Goal: Navigation & Orientation: Understand site structure

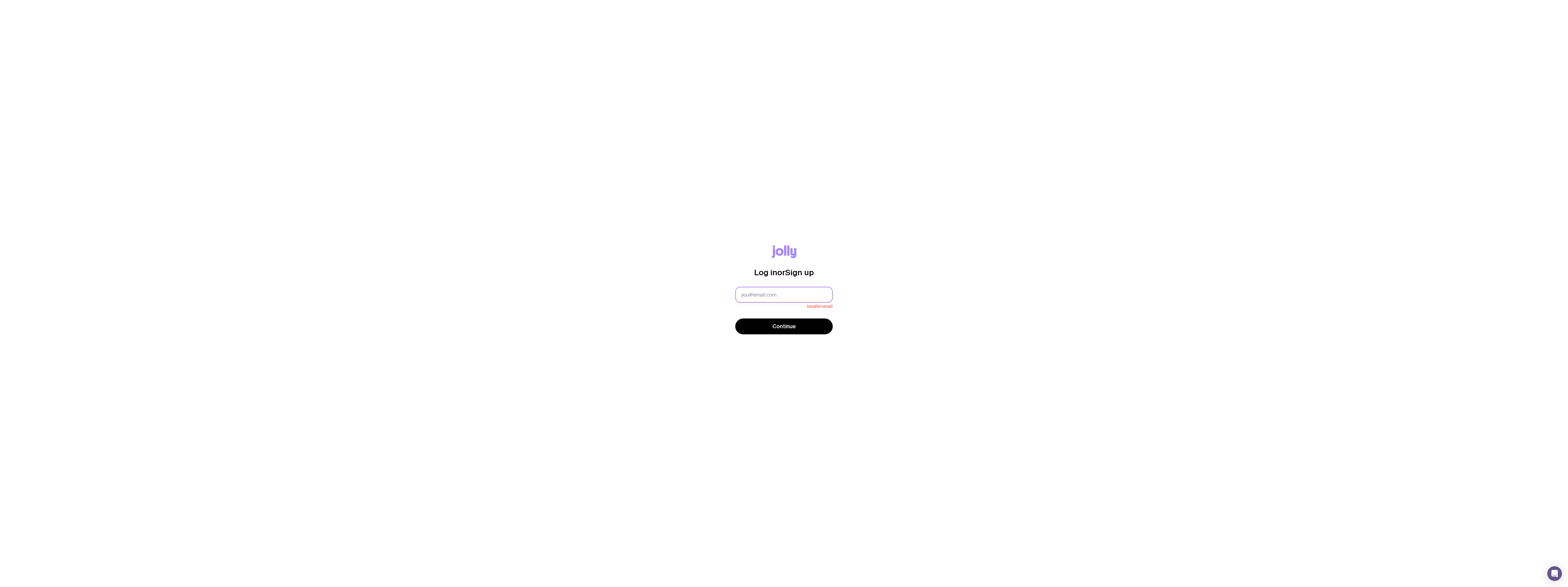
type input "[PERSON_NAME][EMAIL_ADDRESS][PERSON_NAME][DOMAIN_NAME]"
click at [777, 328] on button "Continue" at bounding box center [784, 323] width 97 height 16
click at [785, 329] on span "Continue" at bounding box center [784, 331] width 24 height 7
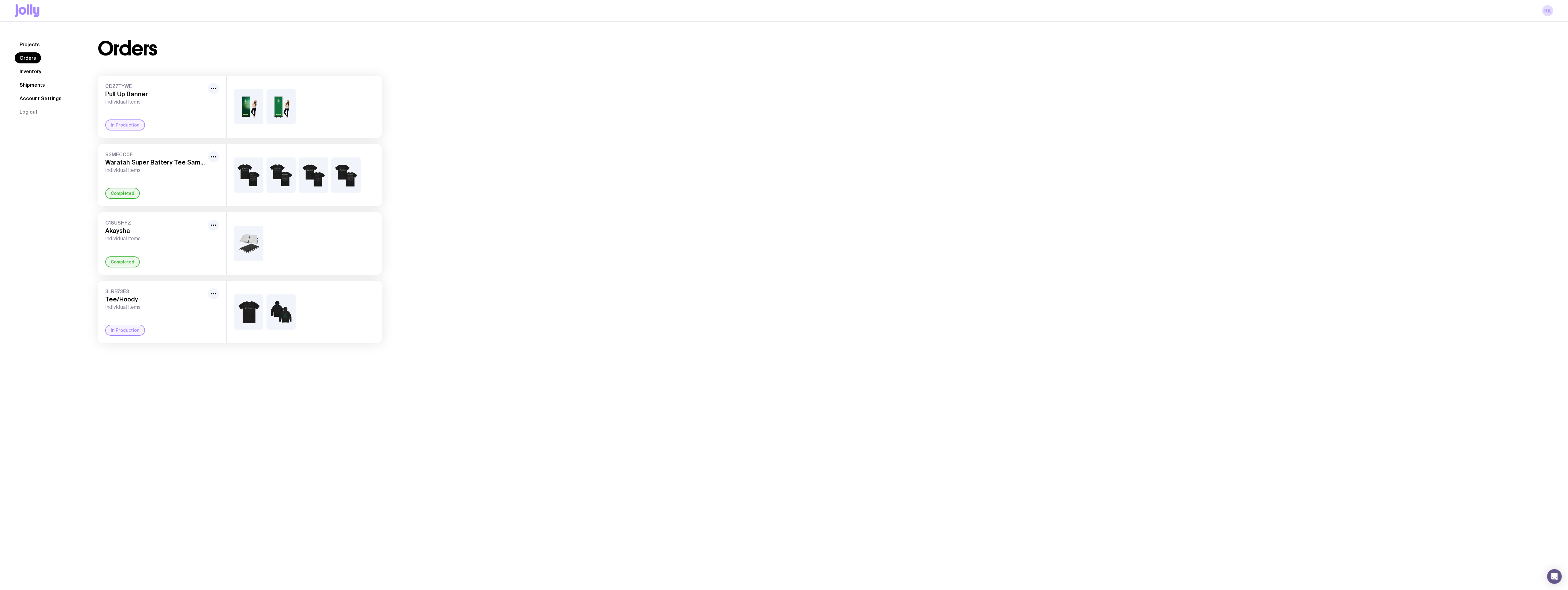
click at [139, 174] on div "93MECC0F Waratah Super Battery Tee Samples Individual Items Completed" at bounding box center [162, 175] width 128 height 62
click at [295, 163] on img at bounding box center [281, 175] width 29 height 35
click at [210, 155] on icon "button" at bounding box center [213, 157] width 7 height 7
click at [150, 166] on h3 "Waratah Super Battery Tee Samples" at bounding box center [155, 162] width 100 height 7
click at [119, 196] on div "Completed" at bounding box center [122, 193] width 35 height 11
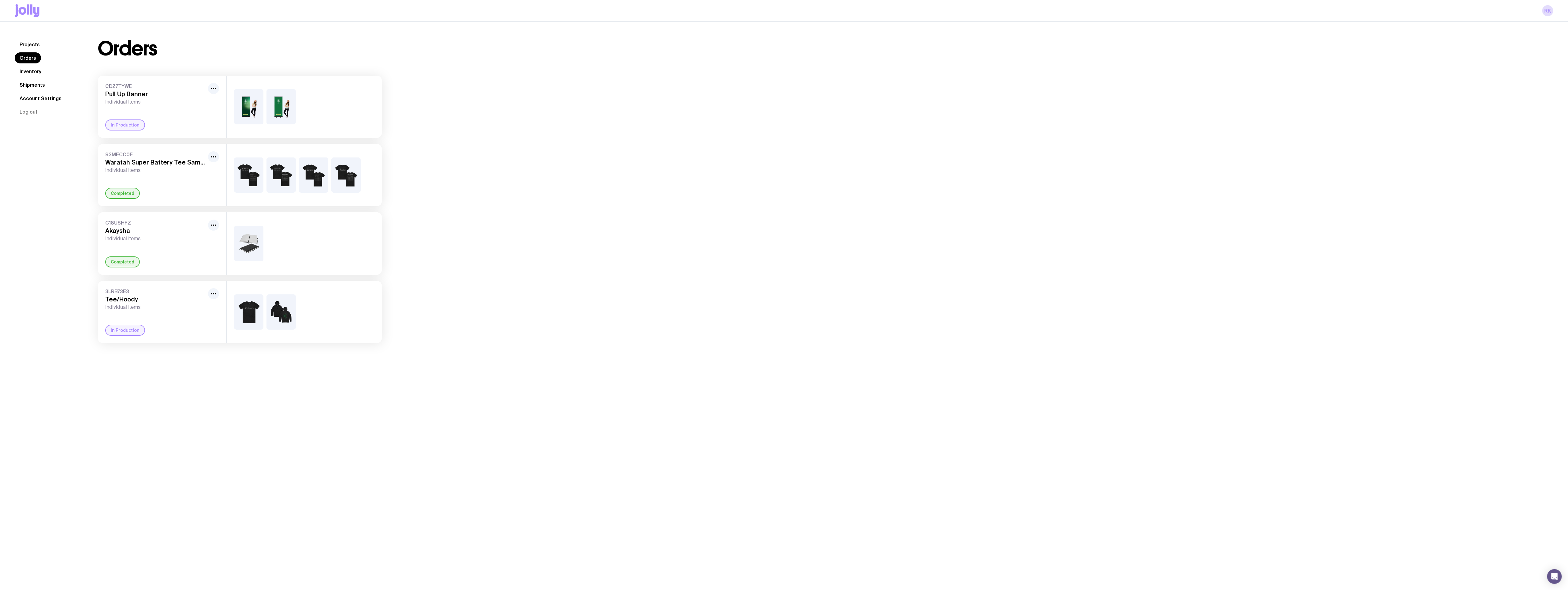
click at [130, 162] on h3 "Waratah Super Battery Tee Samples" at bounding box center [155, 162] width 100 height 7
click at [34, 72] on link "Inventory" at bounding box center [31, 72] width 32 height 11
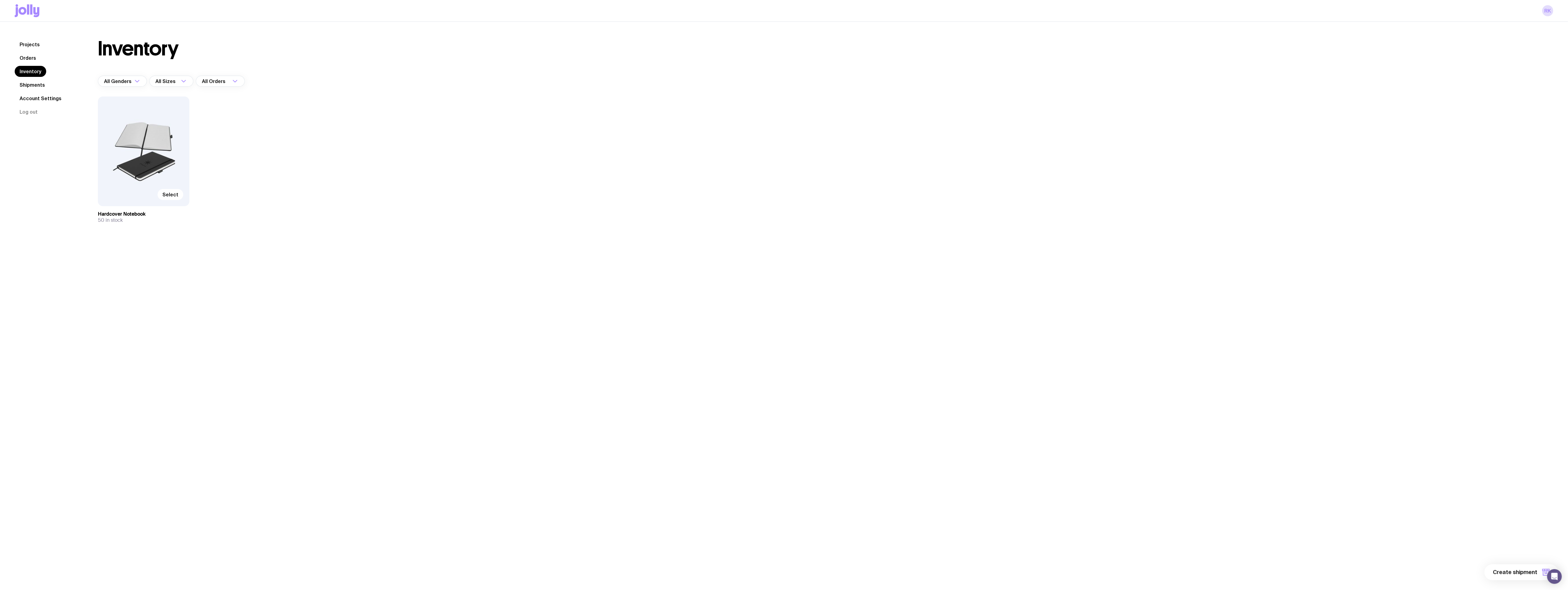
click at [119, 145] on div "Select" at bounding box center [144, 151] width 92 height 110
click at [168, 173] on div "Select" at bounding box center [144, 151] width 92 height 110
click at [172, 195] on span "Select" at bounding box center [171, 195] width 16 height 6
click at [0, 0] on input "Select" at bounding box center [0, 0] width 0 height 0
click at [89, 318] on div "Projects Orders Inventory Shipments Account Settings Log out Projects Orders In…" at bounding box center [784, 317] width 1568 height 590
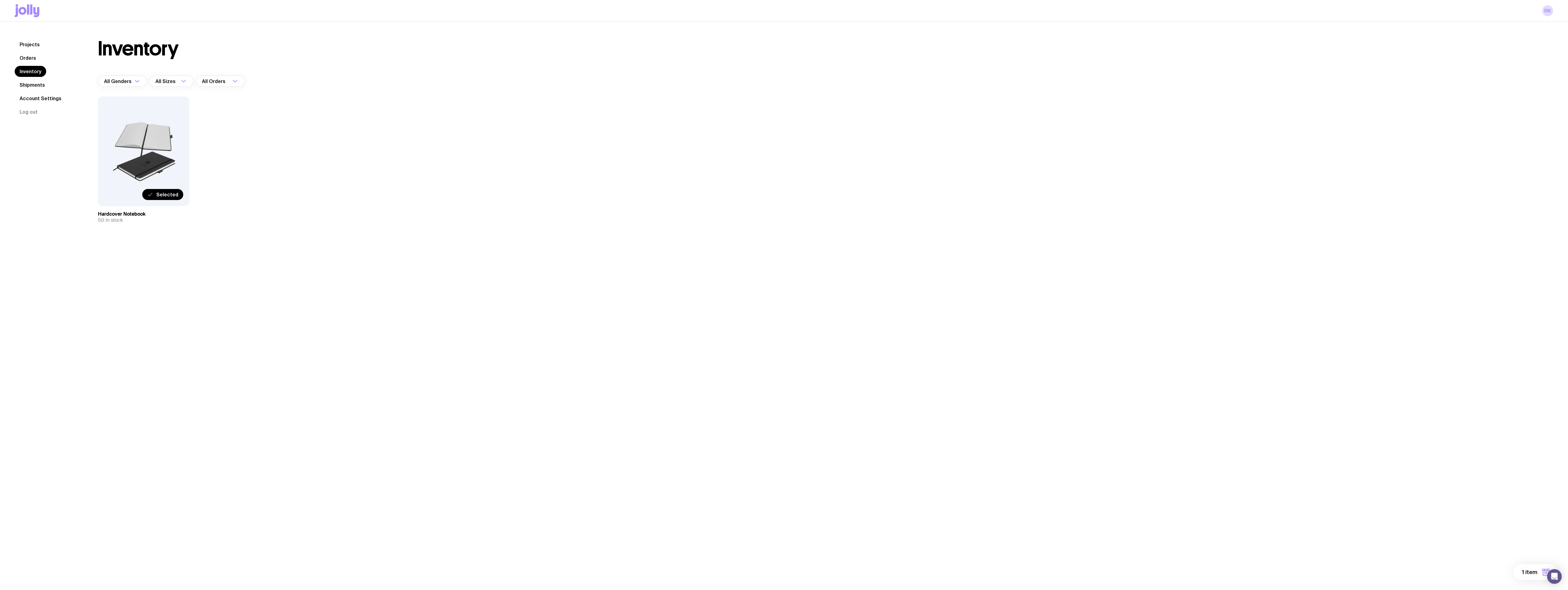
click at [155, 195] on label "Selected" at bounding box center [163, 195] width 41 height 11
click at [0, 0] on input "Selected" at bounding box center [0, 0] width 0 height 0
click at [49, 94] on link "Account Settings" at bounding box center [40, 99] width 52 height 11
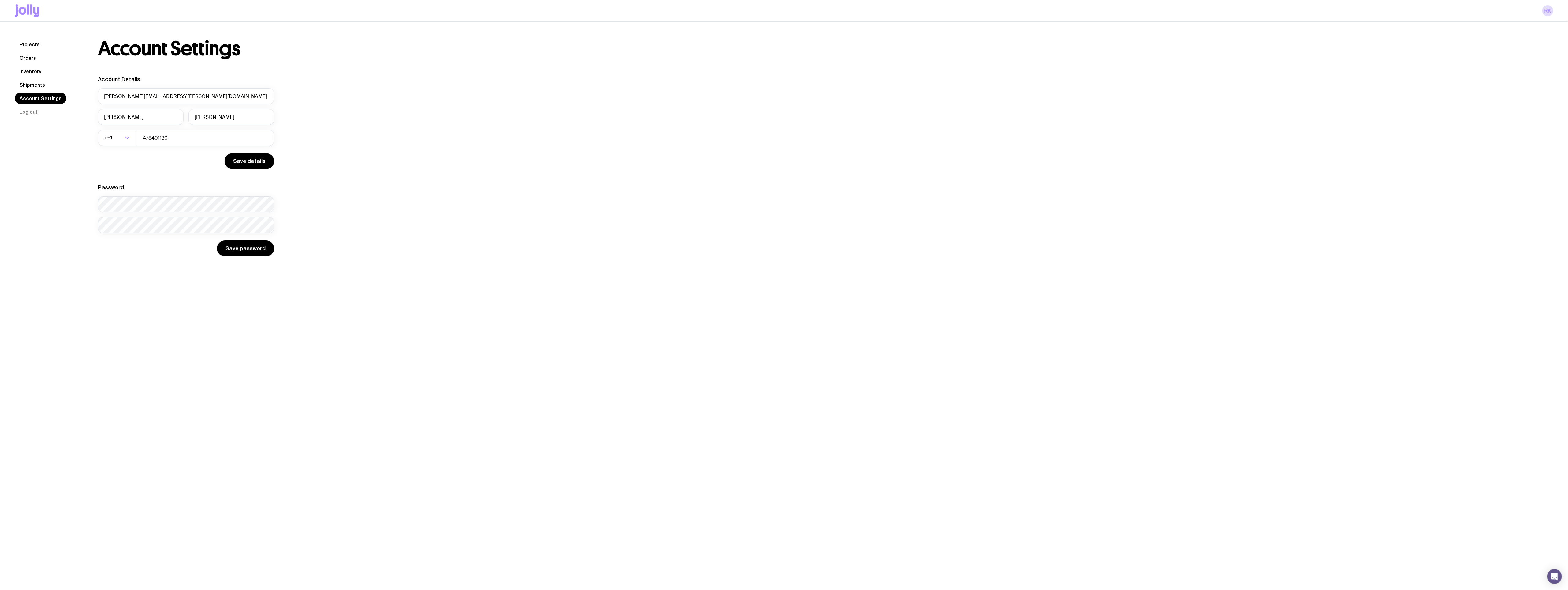
click at [38, 84] on link "Shipments" at bounding box center [32, 85] width 35 height 11
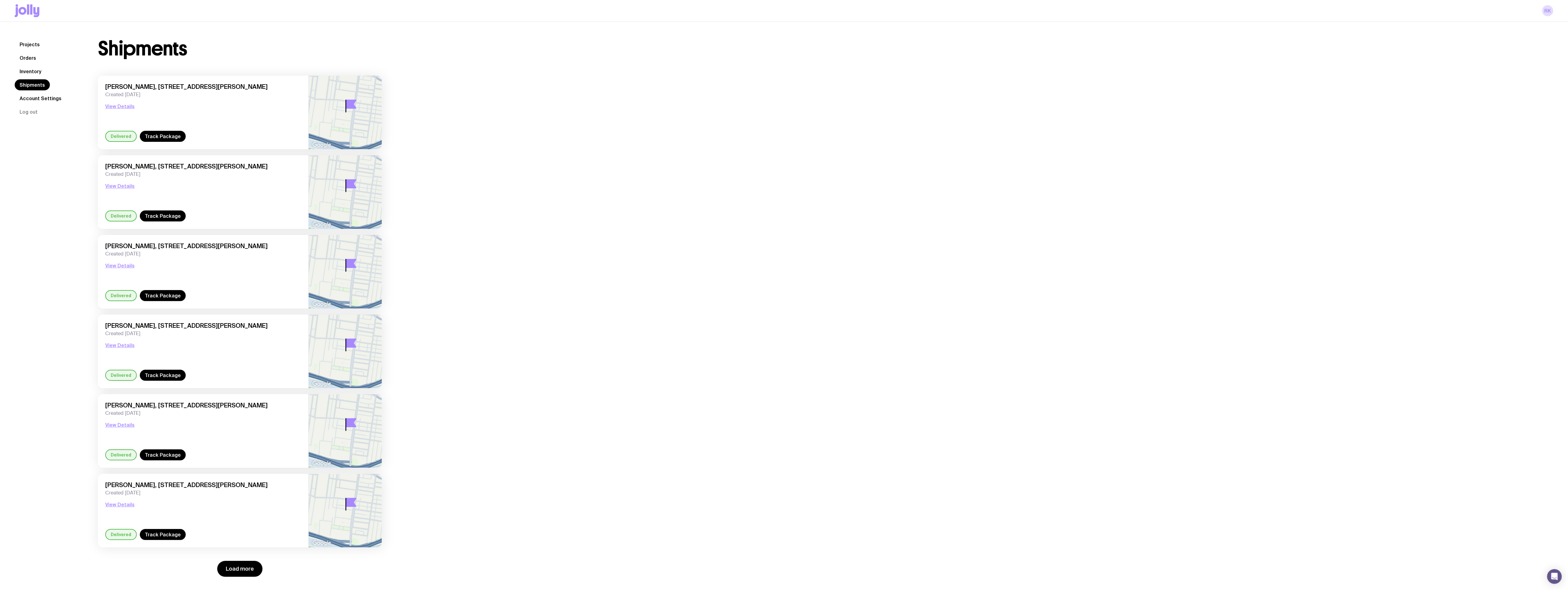
click at [32, 45] on link "Projects" at bounding box center [29, 45] width 30 height 11
